Goal: Task Accomplishment & Management: Use online tool/utility

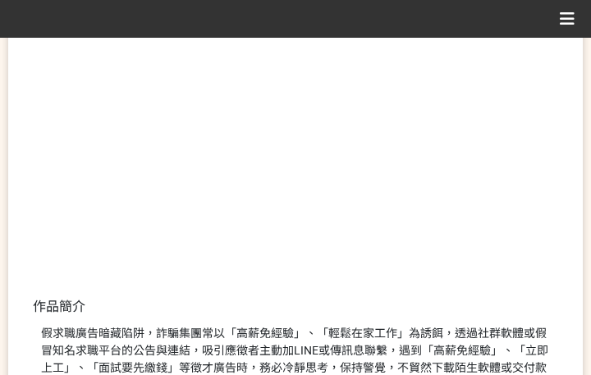
scroll to position [492, 0]
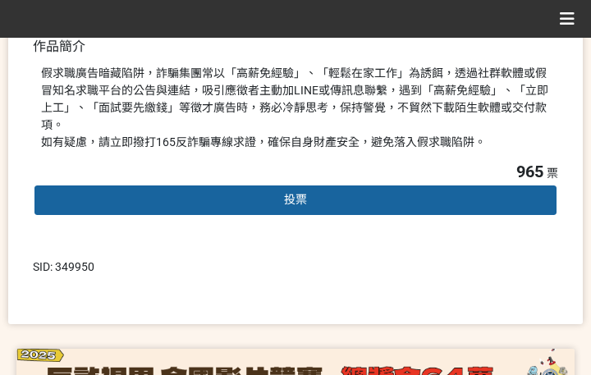
click at [278, 184] on div "投票" at bounding box center [295, 200] width 525 height 33
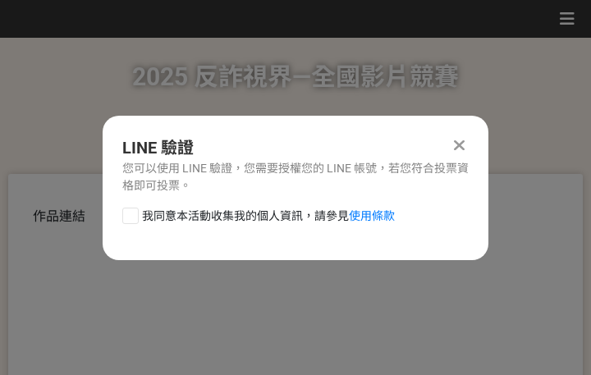
scroll to position [0, 0]
drag, startPoint x: 216, startPoint y: 212, endPoint x: 240, endPoint y: 229, distance: 30.0
click at [216, 212] on span "我同意本活動收集我的個人資訊，請參見 使用條款" at bounding box center [268, 216] width 253 height 17
click at [134, 212] on input "我同意本活動收集我的個人資訊，請參見 使用條款" at bounding box center [128, 215] width 11 height 11
checkbox input "false"
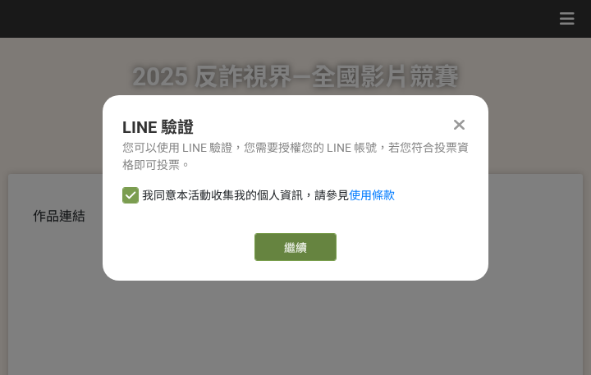
click at [295, 244] on link "繼續" at bounding box center [295, 247] width 82 height 28
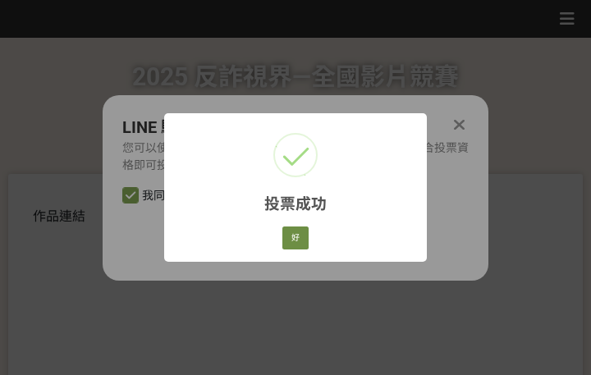
drag, startPoint x: 299, startPoint y: 218, endPoint x: 299, endPoint y: 235, distance: 16.4
click at [299, 218] on div "投票成功 × 好 Cancel" at bounding box center [295, 187] width 263 height 148
click at [299, 242] on button "好" at bounding box center [295, 237] width 26 height 23
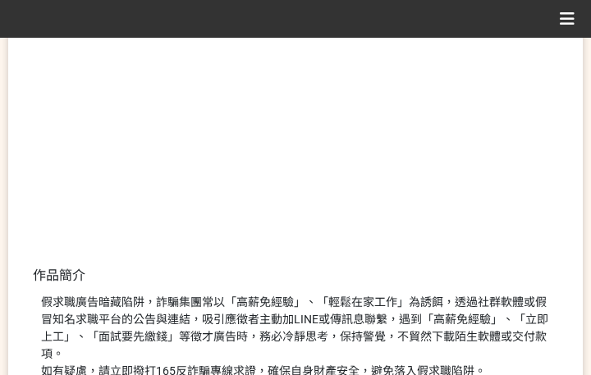
scroll to position [380, 0]
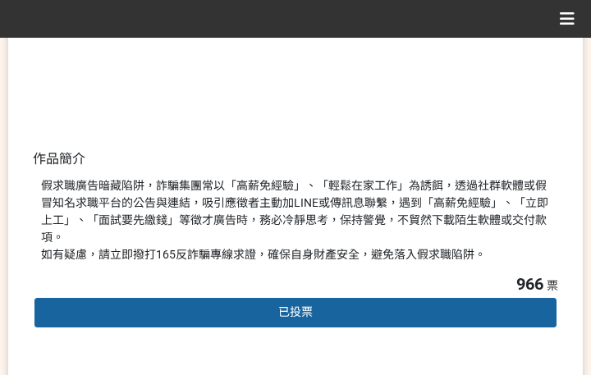
click at [460, 228] on div "假求職廣告暗藏陷阱，詐騙集團常以「高薪免經驗」、「輕鬆在家工作」為誘餌，透過社群軟體或假冒知名求職平台的公告與連結，吸引應徵者主動加LINE或傳訊息聯繫，遇到…" at bounding box center [295, 220] width 509 height 86
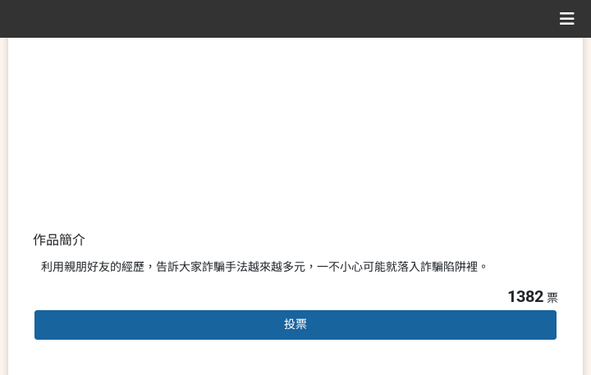
scroll to position [328, 0]
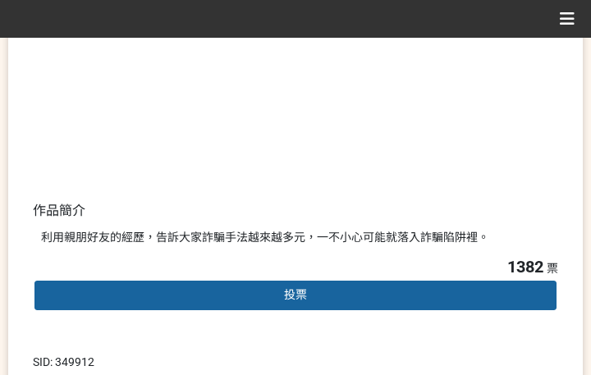
click at [298, 293] on span "投票" at bounding box center [295, 294] width 23 height 13
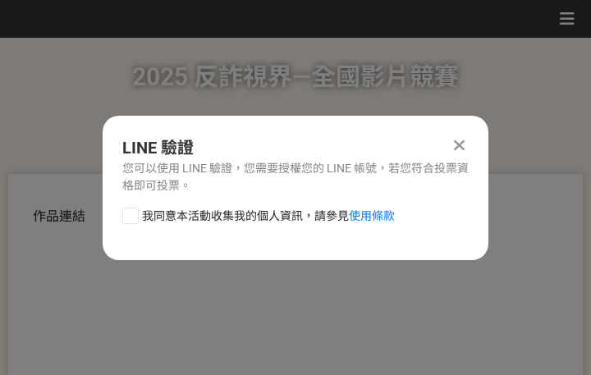
drag, startPoint x: 256, startPoint y: 217, endPoint x: 264, endPoint y: 223, distance: 10.0
click at [257, 217] on span "我同意本活動收集我的個人資訊，請參見 使用條款" at bounding box center [268, 216] width 253 height 17
click at [134, 217] on input "我同意本活動收集我的個人資訊，請參見 使用條款" at bounding box center [128, 215] width 11 height 11
checkbox input "false"
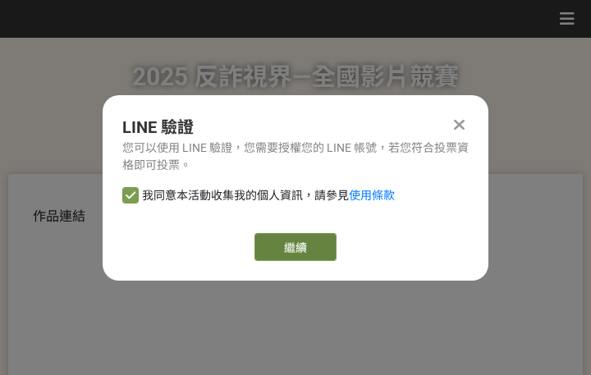
click at [314, 255] on link "繼續" at bounding box center [295, 247] width 82 height 28
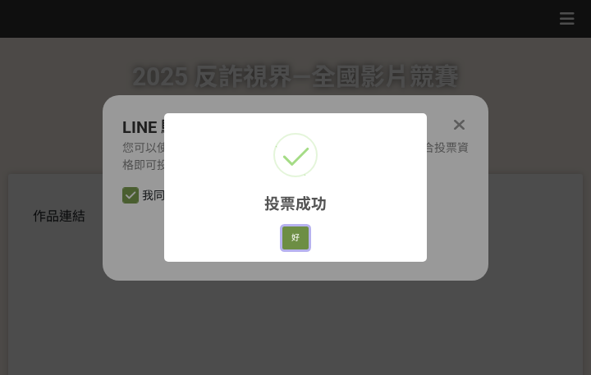
click at [286, 235] on button "好" at bounding box center [295, 237] width 26 height 23
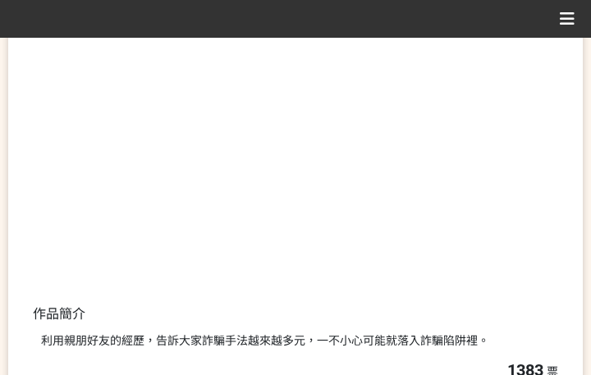
scroll to position [268, 0]
